Goal: Obtain resource: Download file/media

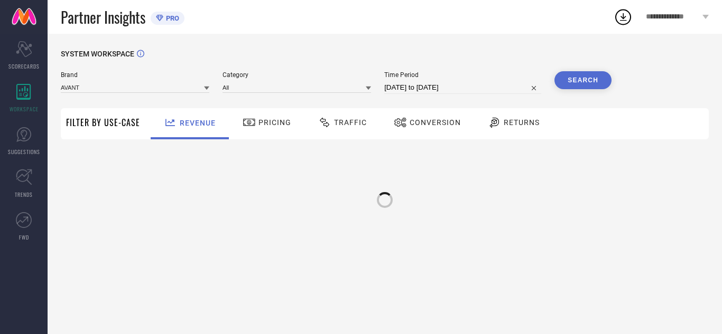
click at [347, 121] on span "Traffic" at bounding box center [350, 122] width 33 height 8
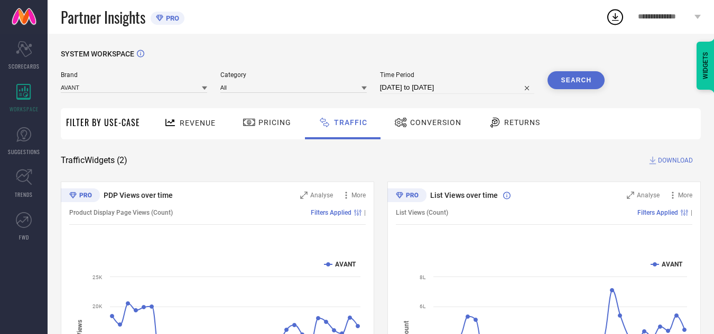
click at [434, 86] on input "[DATE] to [DATE]" at bounding box center [457, 87] width 155 height 13
select select "7"
select select "2025"
select select "8"
select select "2025"
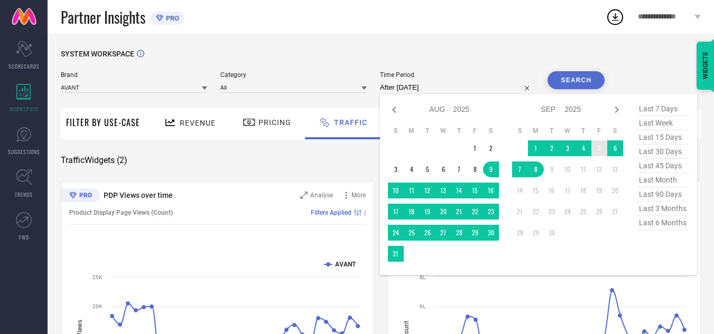
click at [599, 152] on td "5" at bounding box center [599, 149] width 16 height 16
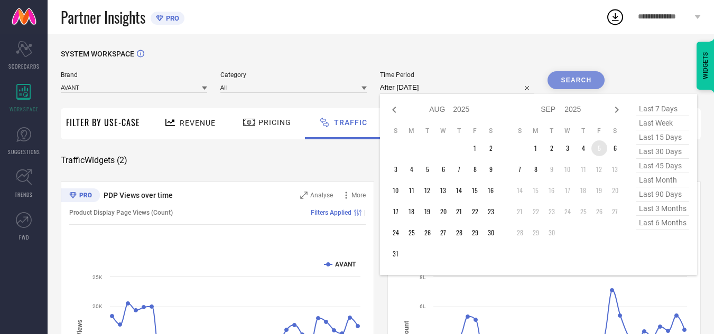
type input "[DATE] to [DATE]"
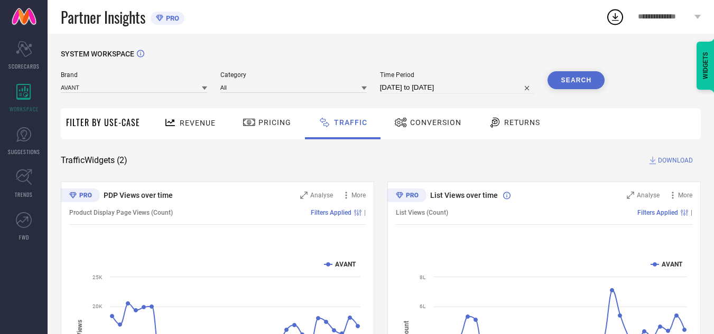
click at [584, 92] on div "Search" at bounding box center [575, 82] width 57 height 23
click at [583, 81] on button "Search" at bounding box center [575, 80] width 57 height 18
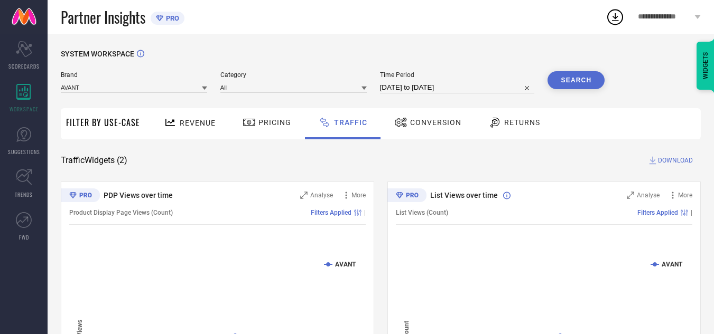
click at [677, 162] on span "DOWNLOAD" at bounding box center [675, 160] width 35 height 11
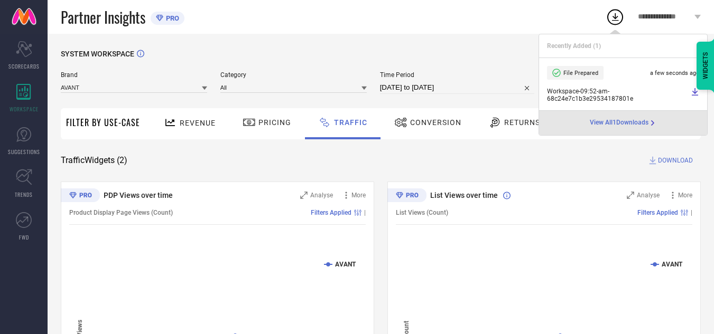
select select "8"
select select "2025"
select select "9"
select select "2025"
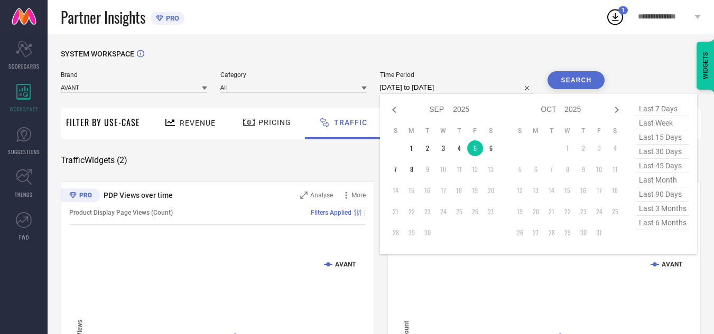
drag, startPoint x: 490, startPoint y: 88, endPoint x: 500, endPoint y: 120, distance: 33.8
click at [490, 88] on input "[DATE] to [DATE]" at bounding box center [457, 87] width 155 height 13
click at [488, 145] on td "6" at bounding box center [491, 149] width 16 height 16
type input "[DATE] to [DATE]"
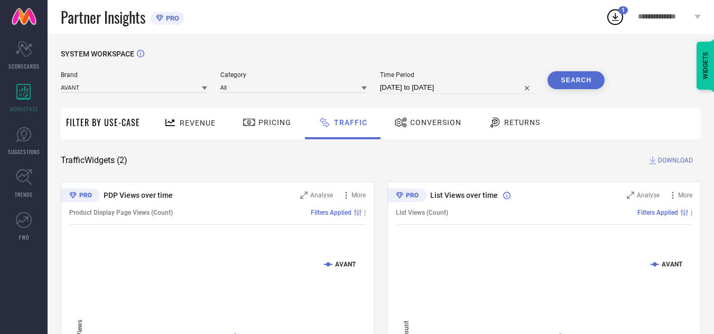
click at [562, 85] on button "Search" at bounding box center [575, 80] width 57 height 18
click at [672, 158] on span "DOWNLOAD" at bounding box center [675, 160] width 35 height 11
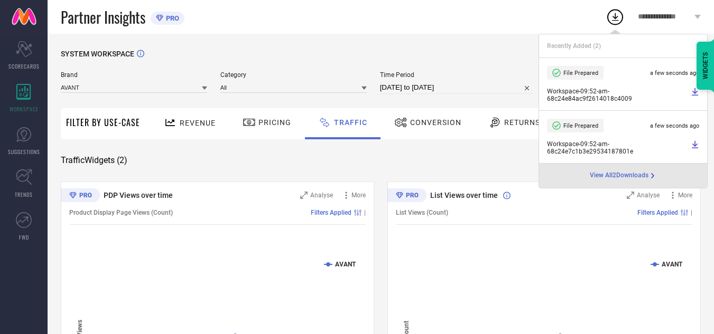
select select "8"
select select "2025"
select select "9"
select select "2025"
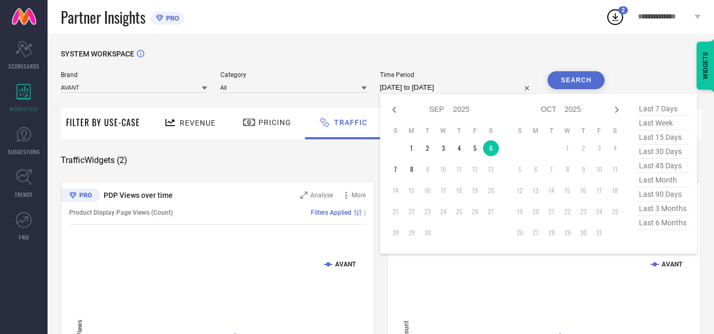
click at [477, 89] on input "[DATE] to [DATE]" at bounding box center [457, 87] width 155 height 13
click at [399, 169] on td "7" at bounding box center [396, 170] width 16 height 16
type input "[DATE] to [DATE]"
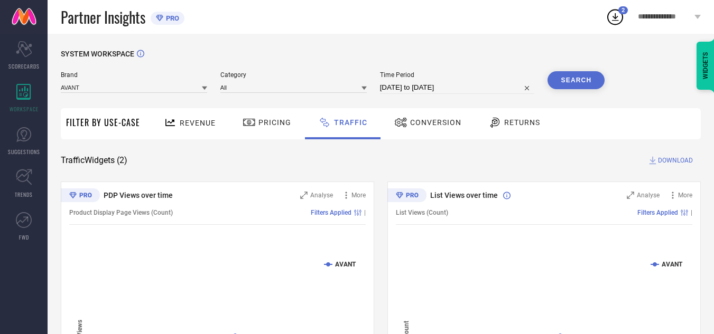
click at [561, 86] on button "Search" at bounding box center [575, 80] width 57 height 18
click at [665, 162] on span "DOWNLOAD" at bounding box center [675, 160] width 35 height 11
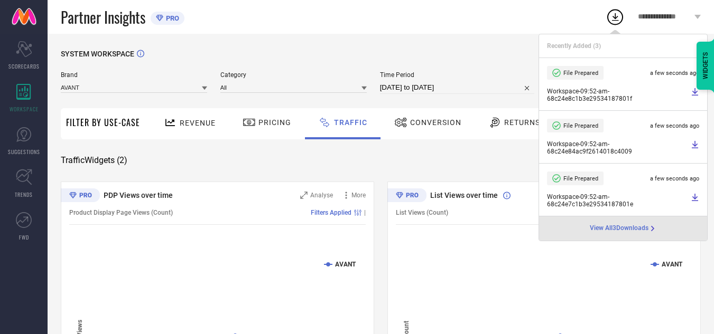
click at [468, 88] on input "[DATE] to [DATE]" at bounding box center [457, 87] width 155 height 13
select select "8"
select select "2025"
select select "9"
select select "2025"
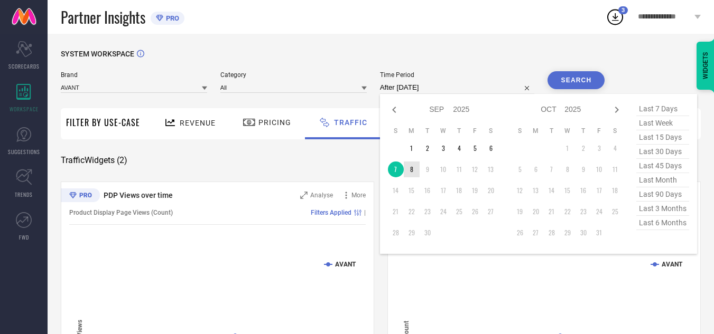
click at [414, 168] on td "8" at bounding box center [412, 170] width 16 height 16
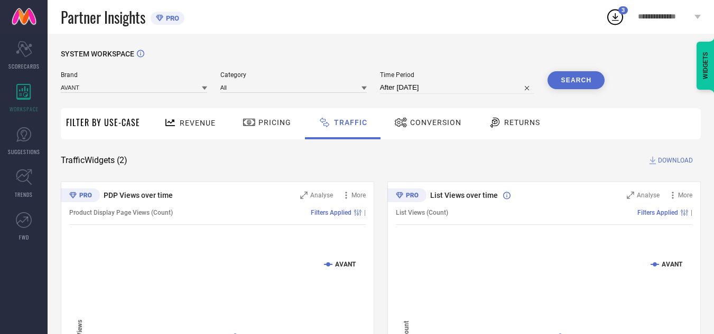
type input "[DATE] to [DATE]"
click at [565, 86] on button "Search" at bounding box center [575, 80] width 57 height 18
click at [669, 156] on span "DOWNLOAD" at bounding box center [675, 160] width 35 height 11
click at [472, 32] on div "Partner Insights PRO" at bounding box center [333, 17] width 545 height 34
click at [396, 42] on div "SYSTEM WORKSPACE Brand AVANT Category All Time Period [DATE] to [DATE] Search F…" at bounding box center [381, 248] width 666 height 428
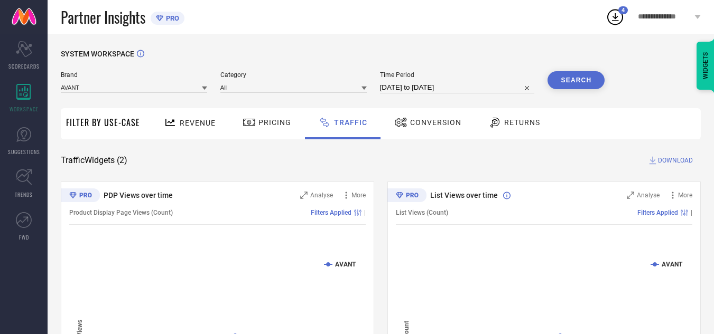
click at [572, 82] on button "Search" at bounding box center [575, 80] width 57 height 18
click at [674, 162] on span "DOWNLOAD" at bounding box center [675, 160] width 35 height 11
click at [127, 92] on input at bounding box center [134, 87] width 146 height 11
click at [120, 121] on div "CULT" at bounding box center [134, 120] width 146 height 18
click at [247, 86] on input at bounding box center [293, 87] width 146 height 11
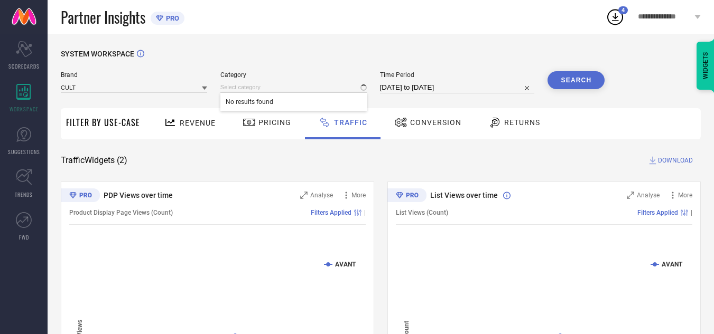
click at [251, 105] on span "No results found" at bounding box center [293, 102] width 146 height 18
click at [259, 91] on input at bounding box center [293, 87] width 146 height 11
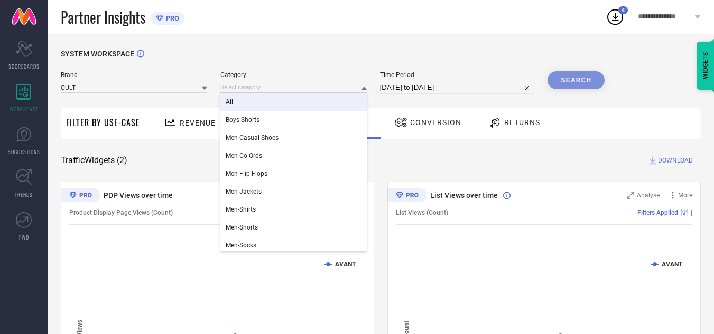
click at [241, 100] on div "All" at bounding box center [293, 102] width 146 height 18
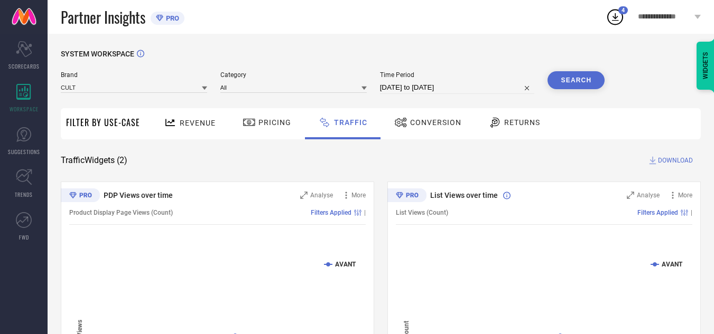
click at [410, 86] on input "[DATE] to [DATE]" at bounding box center [457, 87] width 155 height 13
select select "8"
select select "2025"
select select "9"
select select "2025"
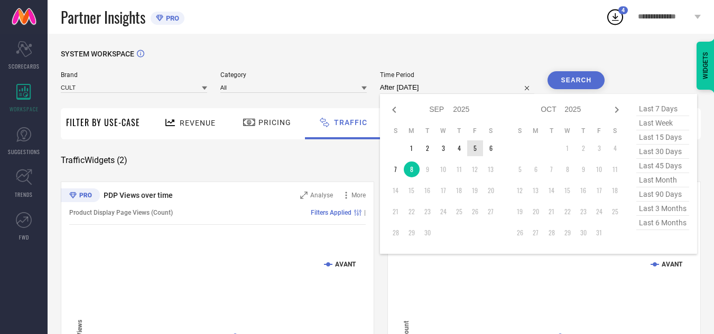
click at [478, 152] on td "5" at bounding box center [475, 149] width 16 height 16
type input "[DATE] to [DATE]"
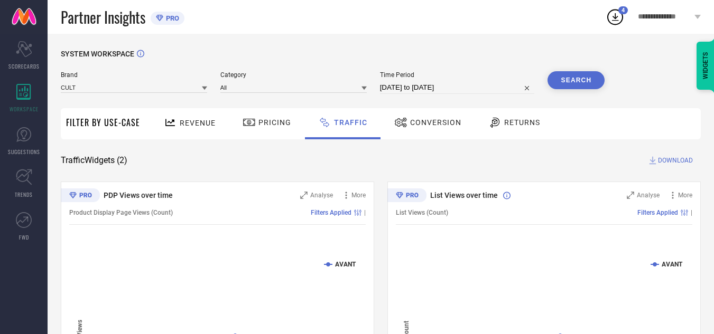
click at [573, 88] on button "Search" at bounding box center [575, 80] width 57 height 18
click at [670, 160] on span "DOWNLOAD" at bounding box center [675, 160] width 35 height 11
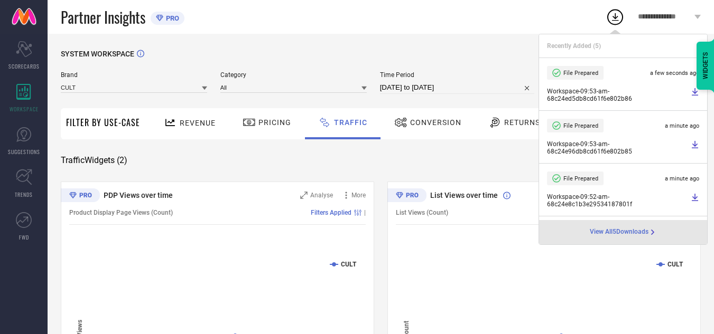
click at [472, 87] on input "[DATE] to [DATE]" at bounding box center [457, 87] width 155 height 13
select select "8"
select select "2025"
select select "9"
select select "2025"
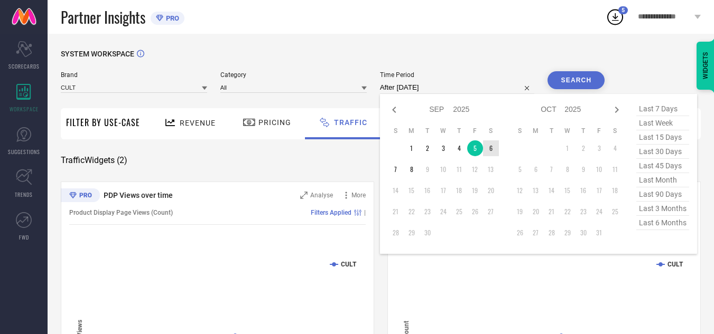
click at [490, 148] on td "6" at bounding box center [491, 149] width 16 height 16
type input "[DATE] to [DATE]"
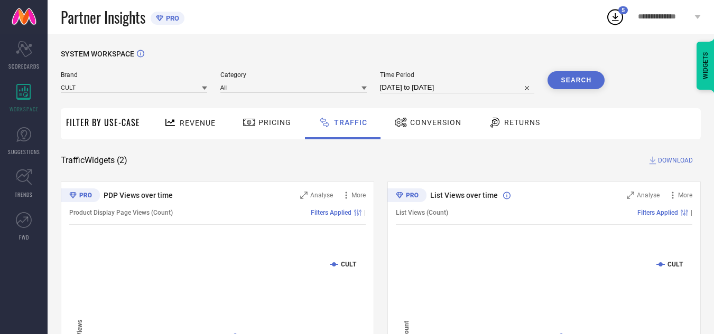
click at [573, 82] on button "Search" at bounding box center [575, 80] width 57 height 18
click at [664, 158] on span "DOWNLOAD" at bounding box center [675, 160] width 35 height 11
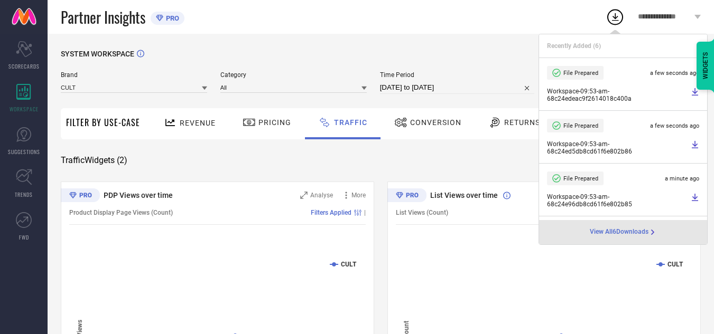
click at [488, 87] on input "[DATE] to [DATE]" at bounding box center [457, 87] width 155 height 13
select select "8"
select select "2025"
select select "9"
select select "2025"
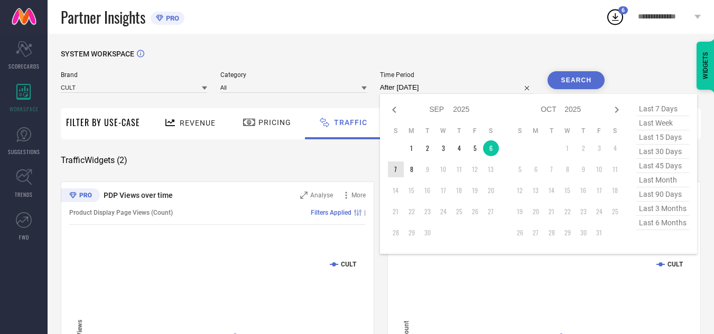
click at [399, 167] on td "7" at bounding box center [396, 170] width 16 height 16
type input "[DATE] to [DATE]"
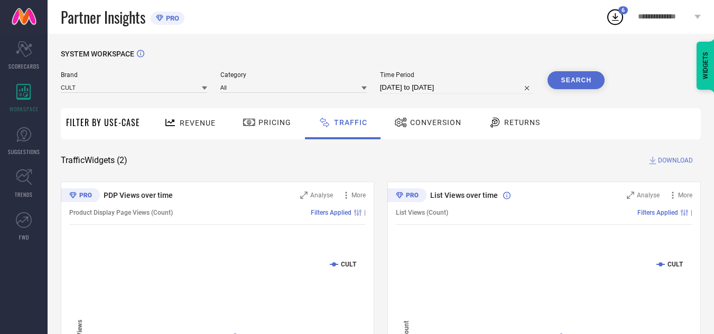
click at [583, 78] on button "Search" at bounding box center [575, 80] width 57 height 18
click at [677, 161] on span "DOWNLOAD" at bounding box center [675, 160] width 35 height 11
select select "8"
select select "2025"
select select "9"
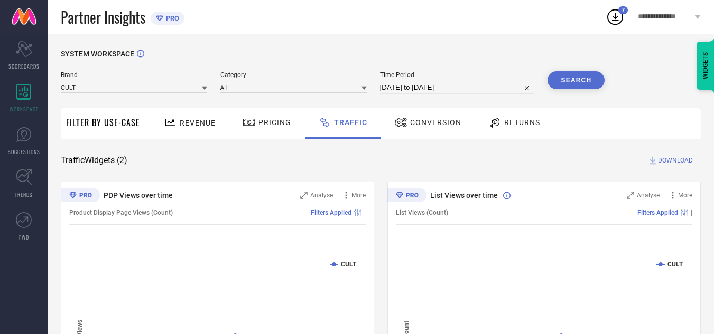
select select "2025"
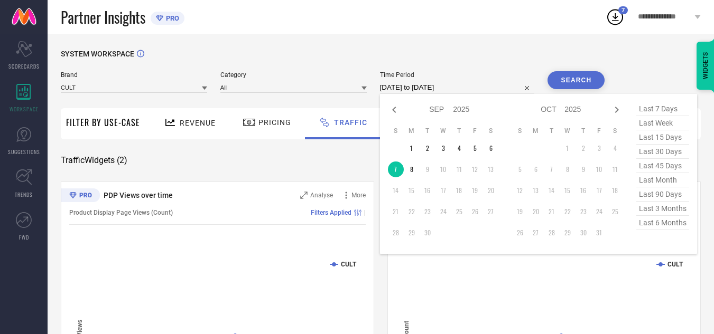
click at [477, 89] on input "[DATE] to [DATE]" at bounding box center [457, 87] width 155 height 13
type input "After [DATE]"
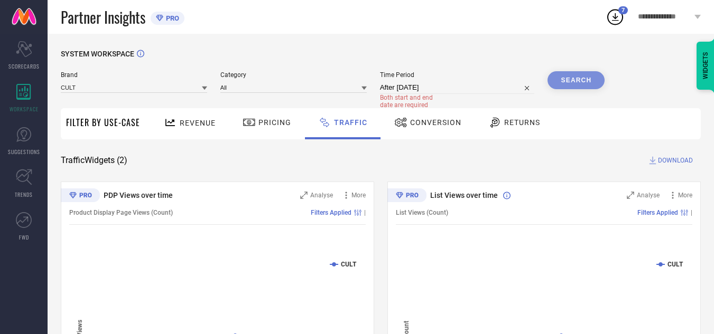
click at [448, 55] on div "SYSTEM WORKSPACE" at bounding box center [381, 61] width 640 height 22
click at [457, 91] on input "After [DATE]" at bounding box center [457, 87] width 155 height 13
select select "8"
select select "2025"
select select "9"
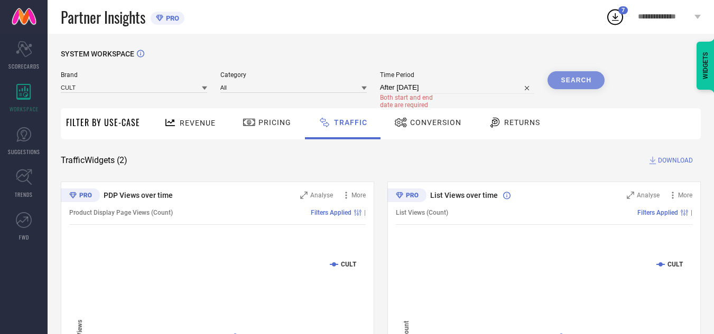
select select "2025"
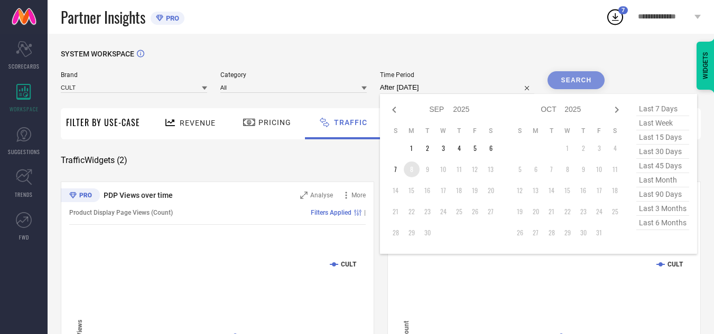
type input "[DATE] to [DATE]"
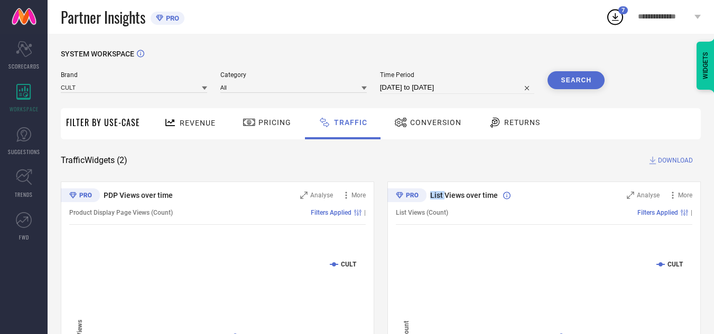
click at [416, 171] on div "SYSTEM WORKSPACE Brand CULT Category All Time Period [DATE] to [DATE] Search Fi…" at bounding box center [381, 248] width 640 height 396
click at [479, 71] on div "SYSTEM WORKSPACE" at bounding box center [381, 61] width 640 height 22
click at [569, 85] on button "Search" at bounding box center [575, 80] width 57 height 18
click at [668, 162] on span "DOWNLOAD" at bounding box center [675, 160] width 35 height 11
